Goal: Transaction & Acquisition: Obtain resource

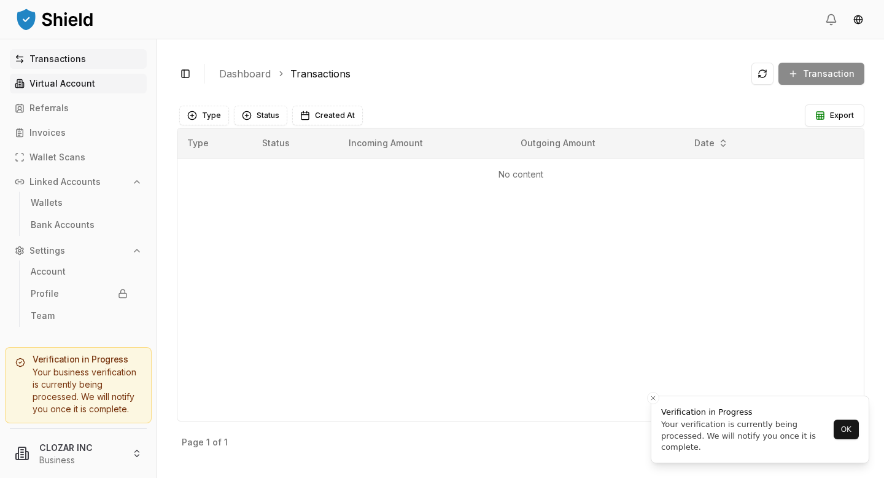
click at [63, 90] on link "Virtual Account" at bounding box center [78, 84] width 137 height 20
click at [852, 427] on button "OK" at bounding box center [846, 429] width 25 height 20
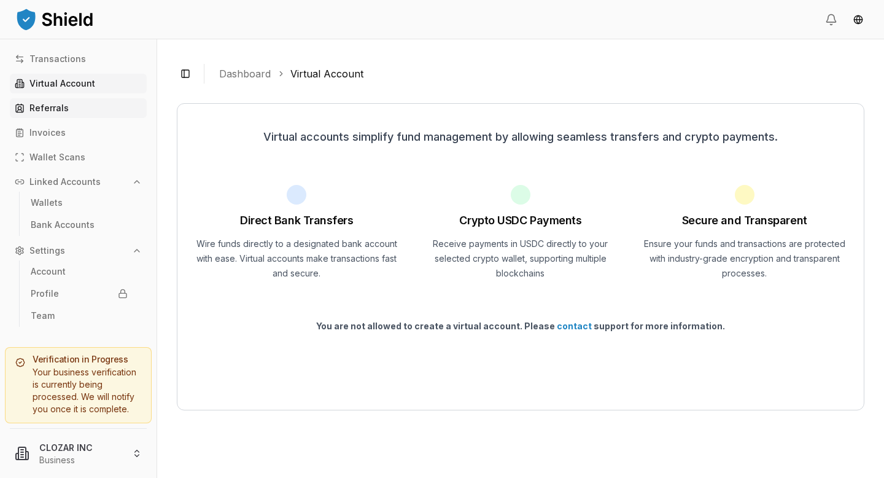
click at [49, 104] on p "Referrals" at bounding box center [48, 108] width 39 height 9
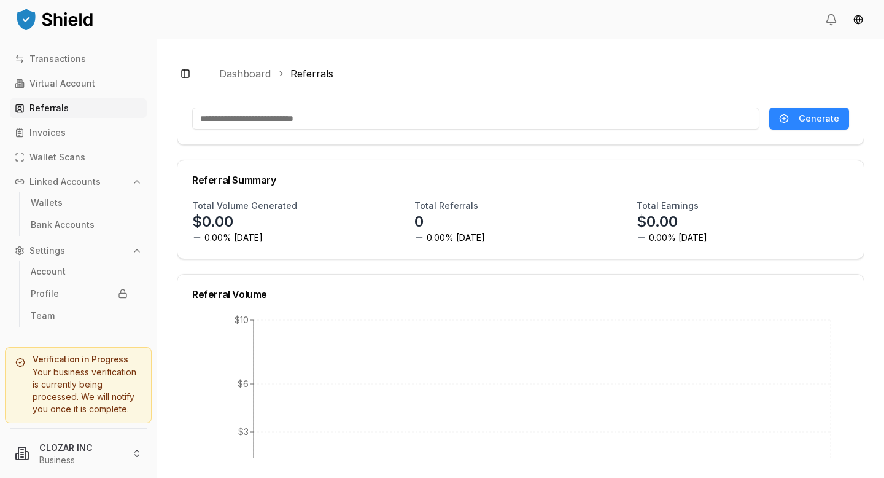
scroll to position [54, 0]
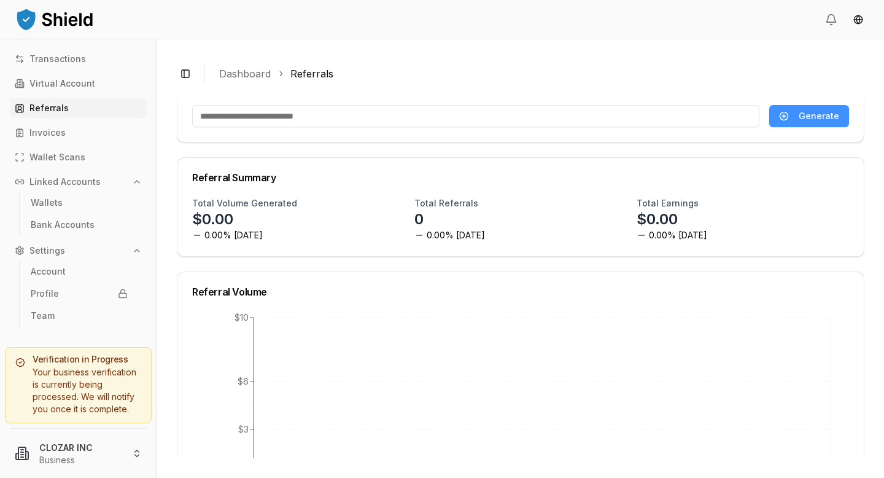
click at [828, 109] on button "Generate" at bounding box center [810, 116] width 80 height 22
click at [830, 115] on span "Generate" at bounding box center [819, 116] width 41 height 12
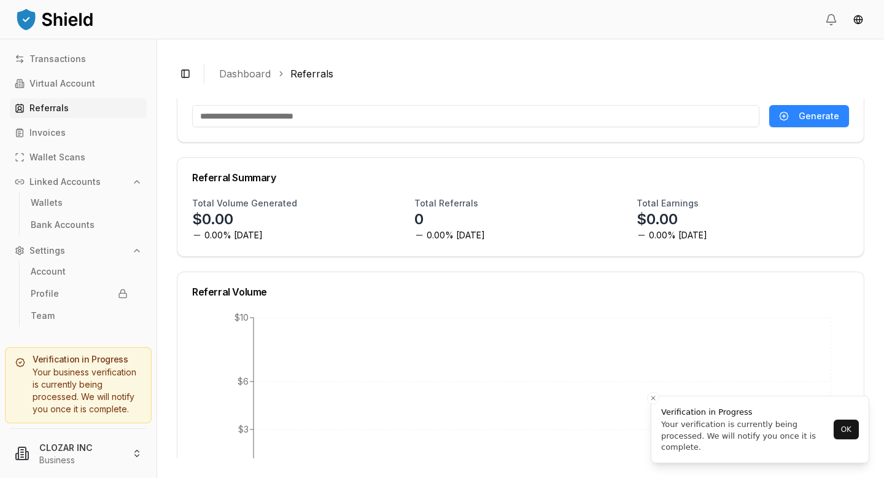
scroll to position [0, 0]
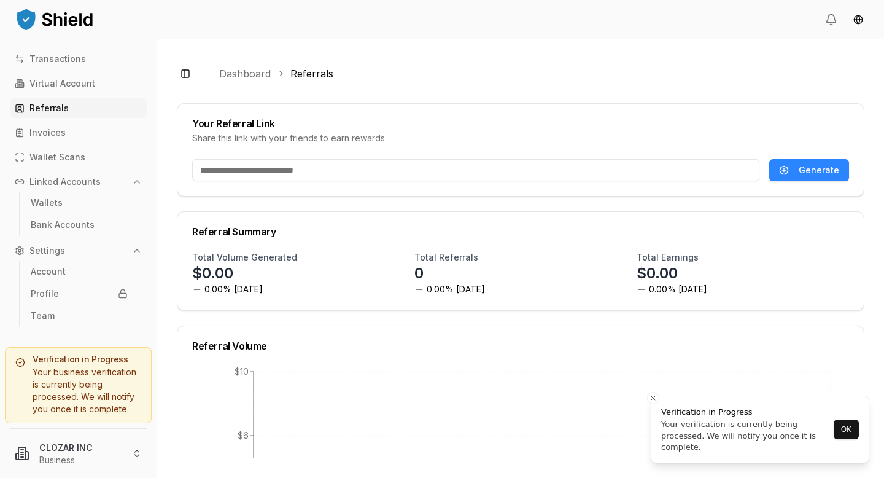
type input "**********"
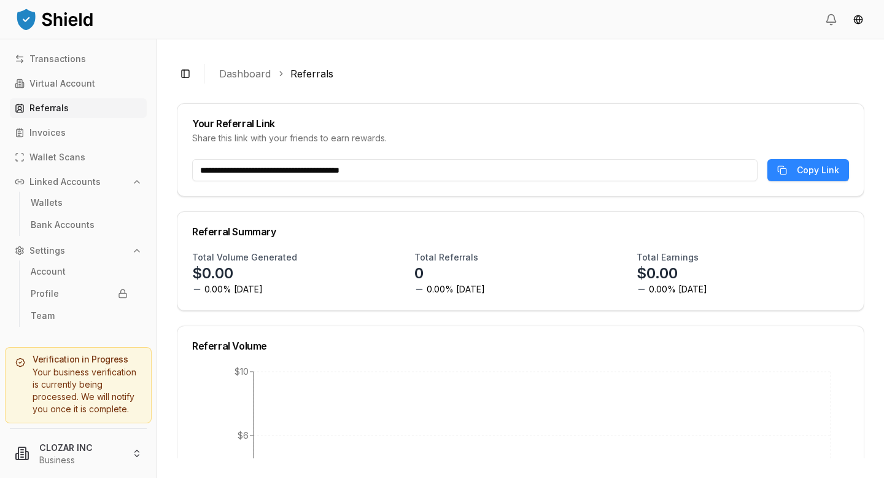
drag, startPoint x: 397, startPoint y: 172, endPoint x: 232, endPoint y: 155, distance: 166.0
click at [229, 155] on div "**********" at bounding box center [521, 149] width 688 height 93
click at [57, 58] on p "Transactions" at bounding box center [57, 59] width 57 height 9
